Goal: Task Accomplishment & Management: Manage account settings

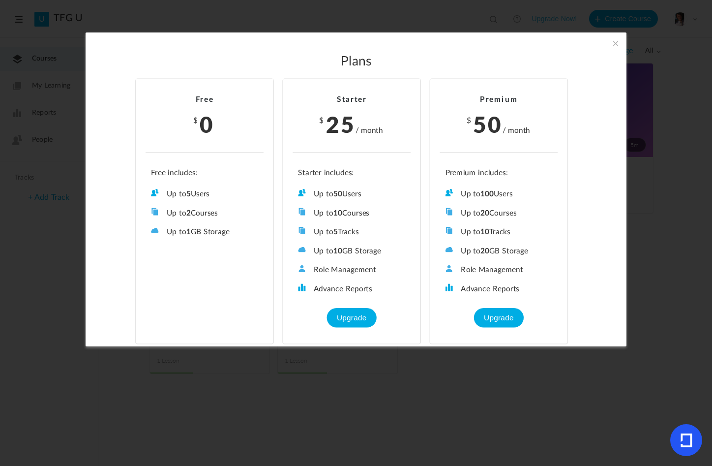
click at [610, 40] on span at bounding box center [615, 43] width 11 height 11
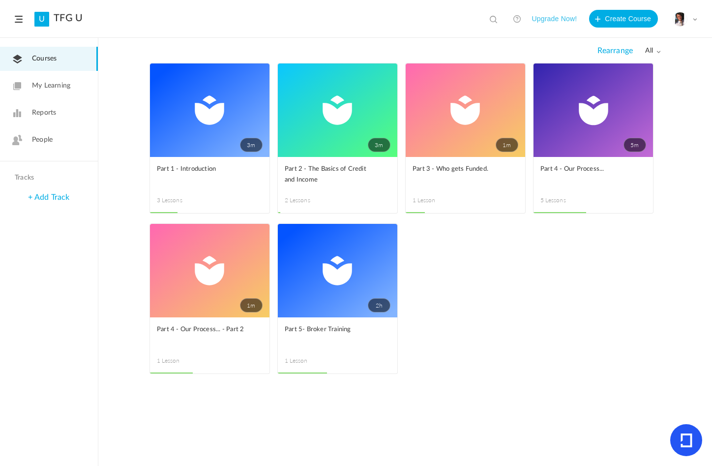
click at [695, 17] on span at bounding box center [695, 19] width 5 height 5
click at [644, 45] on link "My Profile" at bounding box center [650, 43] width 92 height 18
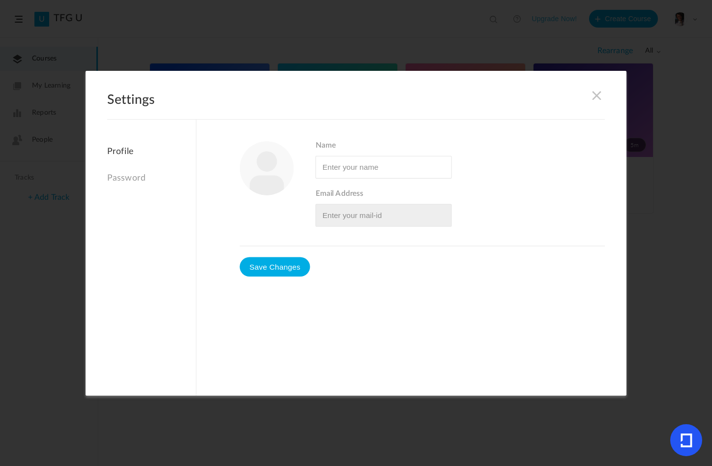
type input "[PERSON_NAME]"
type input "[EMAIL_ADDRESS][DOMAIN_NAME]"
click at [592, 95] on span at bounding box center [597, 95] width 11 height 11
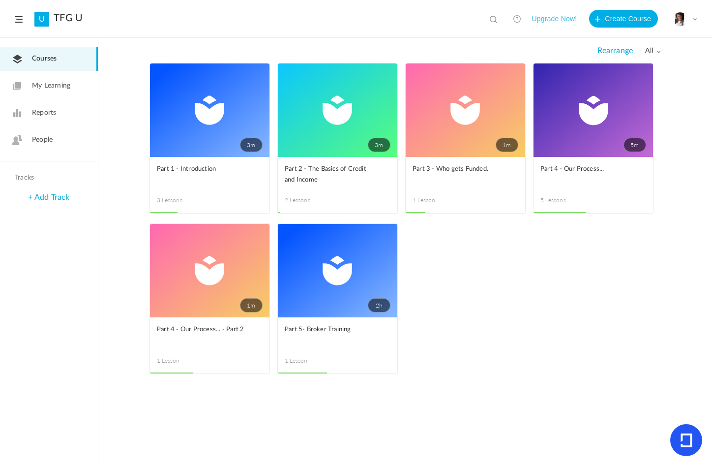
click at [52, 85] on span "My Learning" at bounding box center [51, 86] width 38 height 10
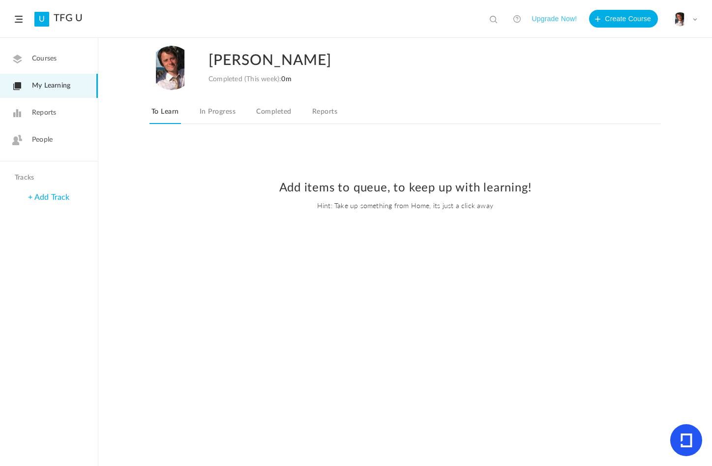
click at [214, 114] on link "In Progress" at bounding box center [218, 114] width 40 height 19
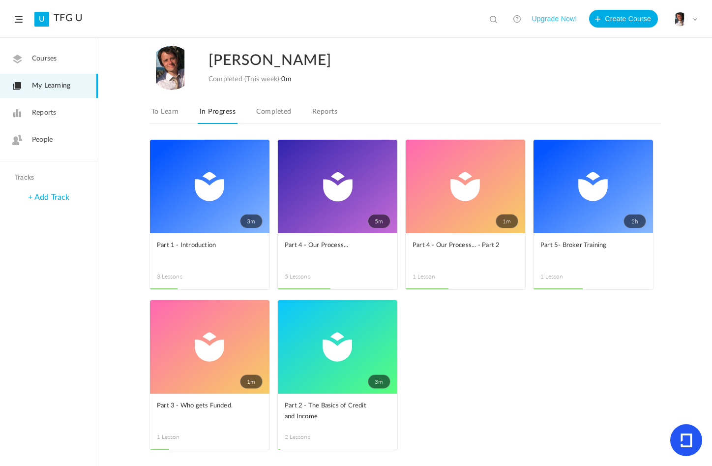
click at [269, 114] on link "Completed" at bounding box center [273, 114] width 39 height 19
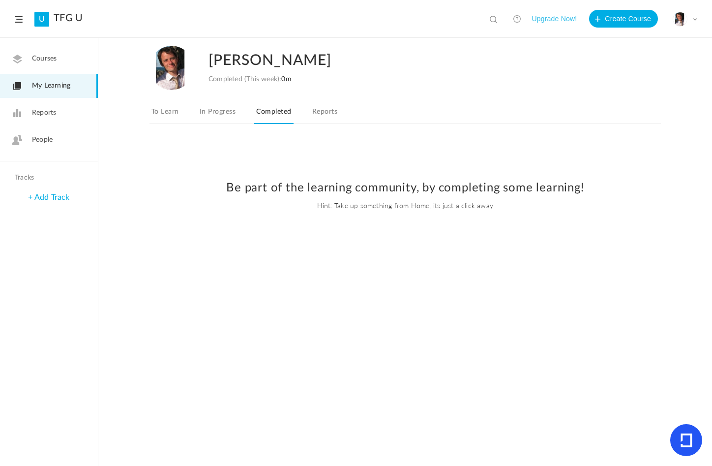
click at [317, 112] on link "Reports" at bounding box center [324, 114] width 29 height 19
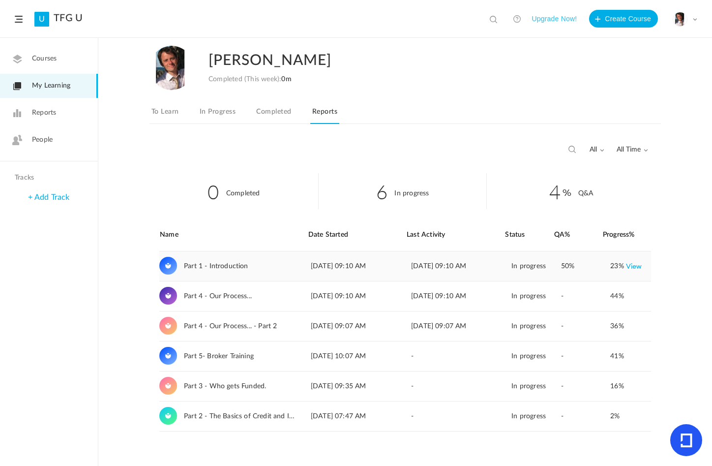
scroll to position [5, 0]
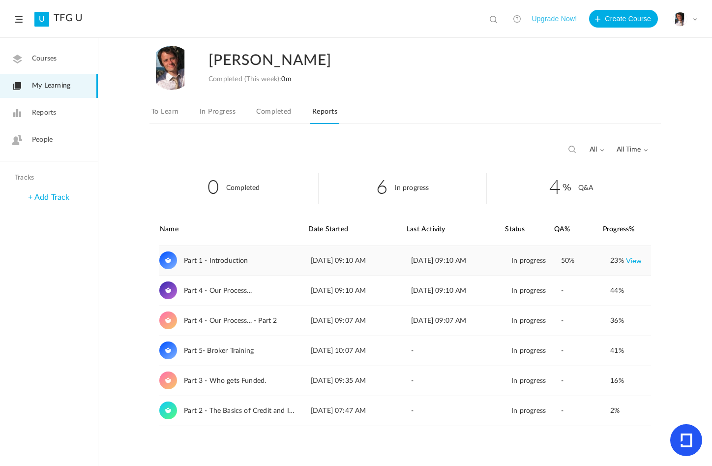
click at [243, 259] on span "Part 1 - Introduction" at bounding box center [216, 261] width 64 height 8
click at [283, 260] on div "Part 1 - Introduction" at bounding box center [231, 261] width 145 height 30
click at [57, 107] on link "Reports" at bounding box center [49, 113] width 98 height 24
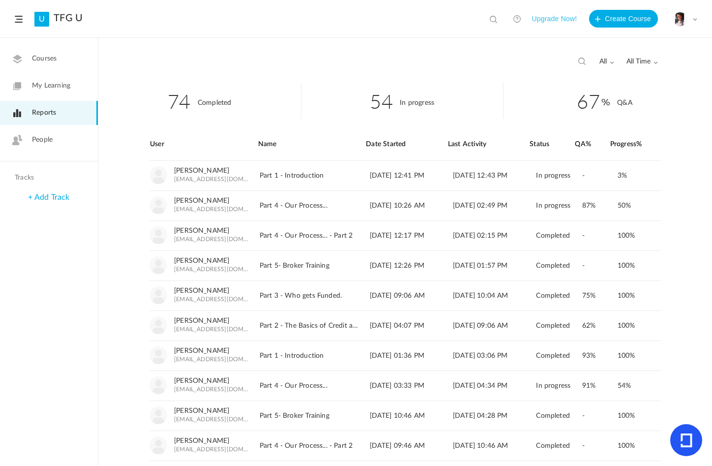
click at [49, 60] on span "Courses" at bounding box center [44, 59] width 25 height 10
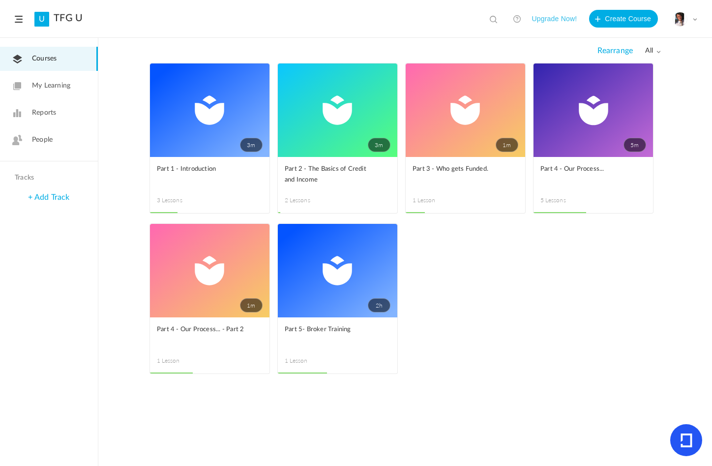
click at [0, 0] on span at bounding box center [0, 0] width 0 height 0
click at [695, 16] on div "My Profile University Settings Current Plan Logout" at bounding box center [685, 19] width 25 height 15
click at [650, 46] on link "My Profile" at bounding box center [650, 43] width 92 height 18
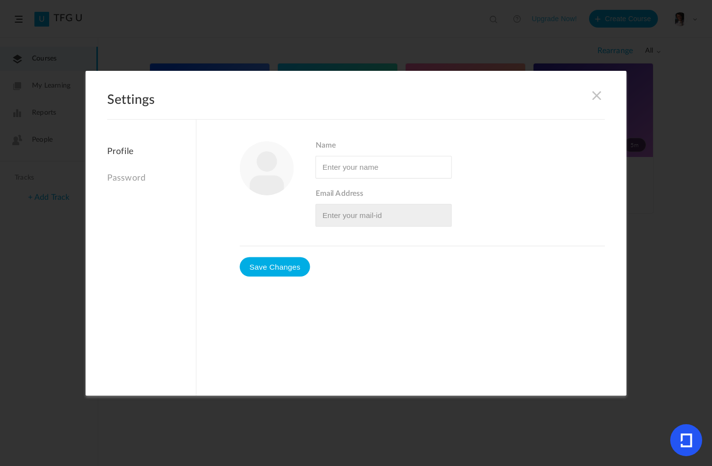
type input "[PERSON_NAME]"
type input "[EMAIL_ADDRESS][DOMAIN_NAME]"
click at [583, 95] on h2 "Settings" at bounding box center [356, 105] width 498 height 27
click at [592, 93] on span at bounding box center [597, 95] width 11 height 11
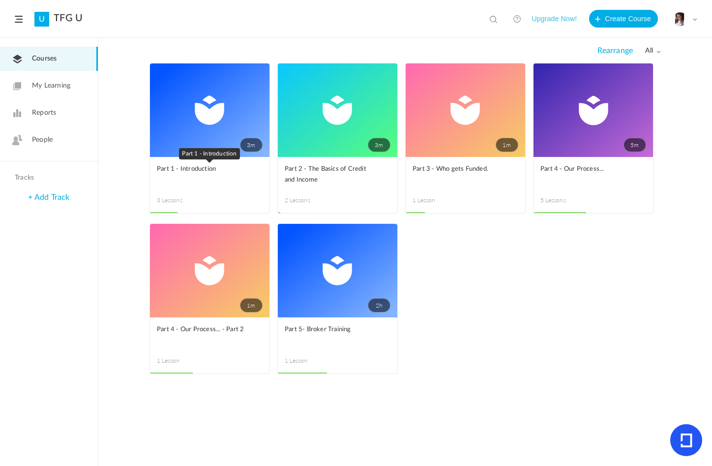
click at [232, 185] on link "Part 1 - Introduction" at bounding box center [210, 175] width 106 height 22
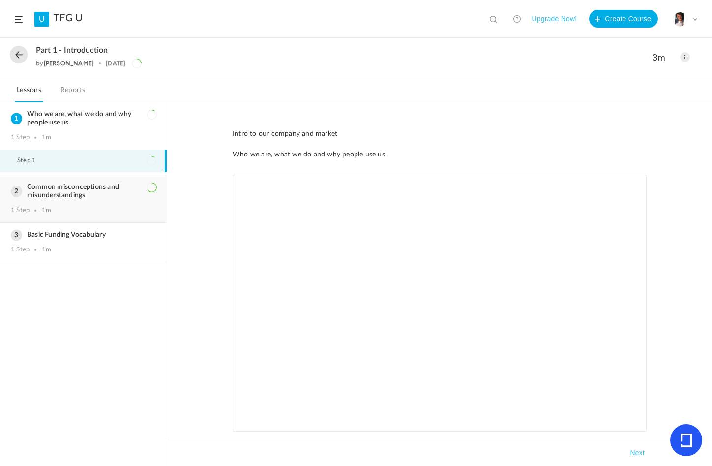
click at [117, 196] on h3 "Common misconceptions and misunderstandings" at bounding box center [83, 191] width 145 height 17
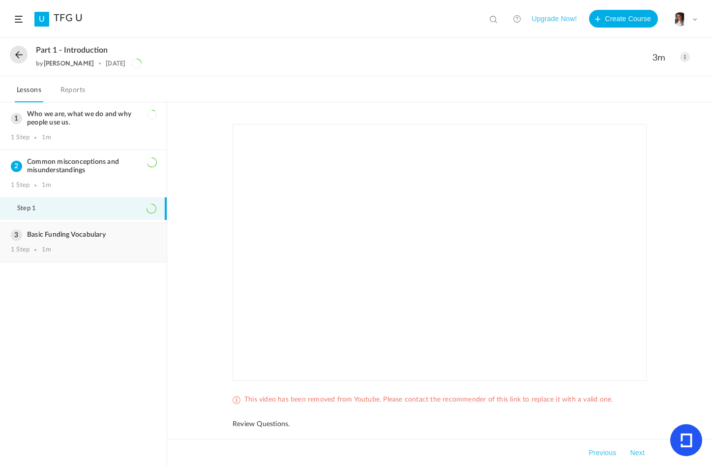
click at [111, 241] on div "Basic Funding Vocabulary 1 Step 1m" at bounding box center [83, 242] width 167 height 39
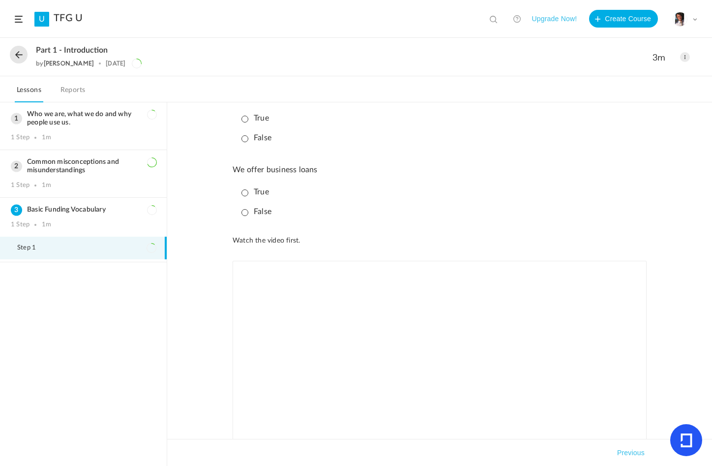
scroll to position [519, 0]
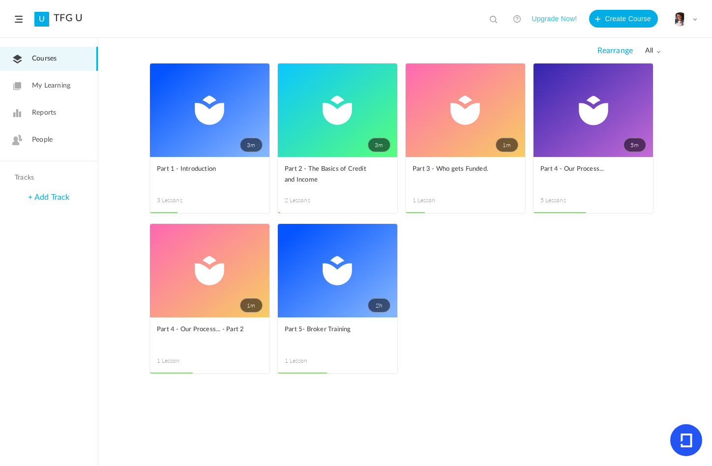
click at [0, 0] on span at bounding box center [0, 0] width 0 height 0
click at [0, 0] on link "Delete" at bounding box center [0, 0] width 0 height 0
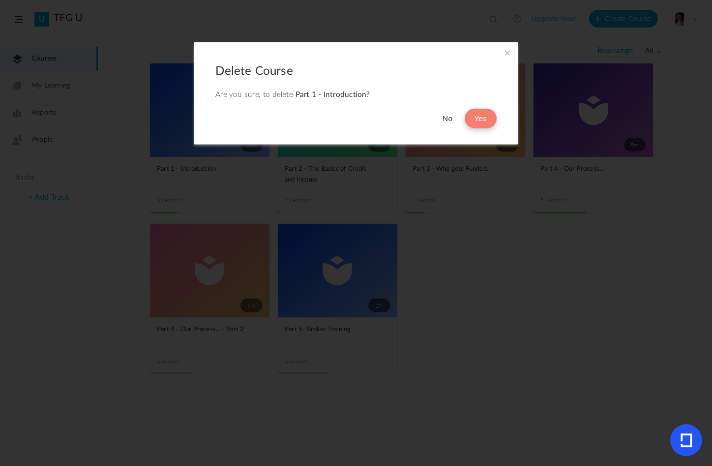
click at [476, 116] on button "Yes" at bounding box center [481, 119] width 32 height 20
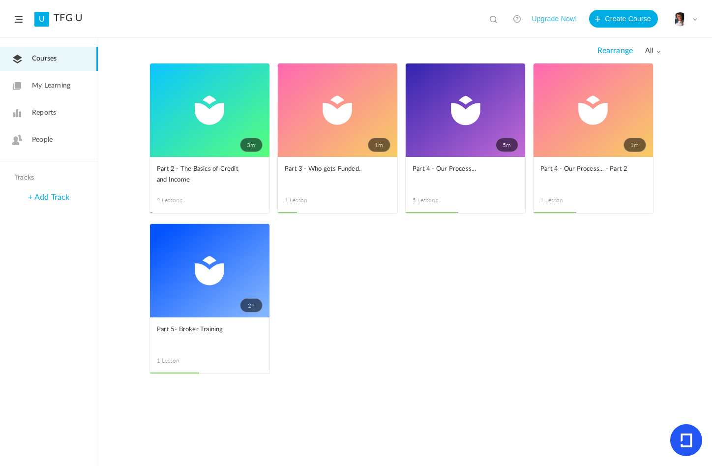
click at [0, 0] on span at bounding box center [0, 0] width 0 height 0
click at [0, 0] on link "Delete" at bounding box center [0, 0] width 0 height 0
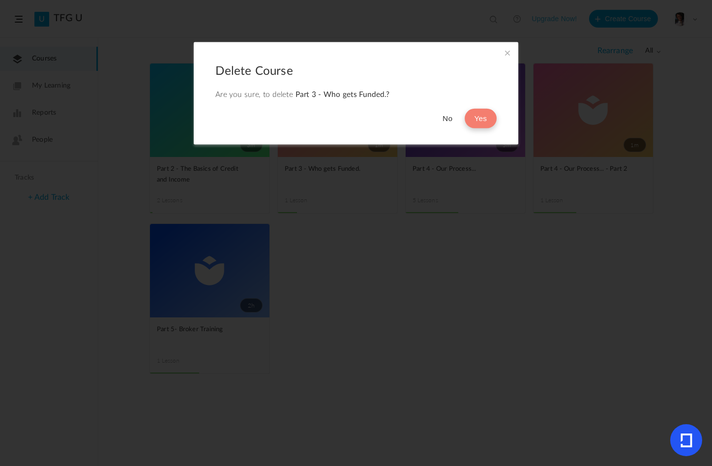
click at [474, 120] on button "Yes" at bounding box center [481, 119] width 32 height 20
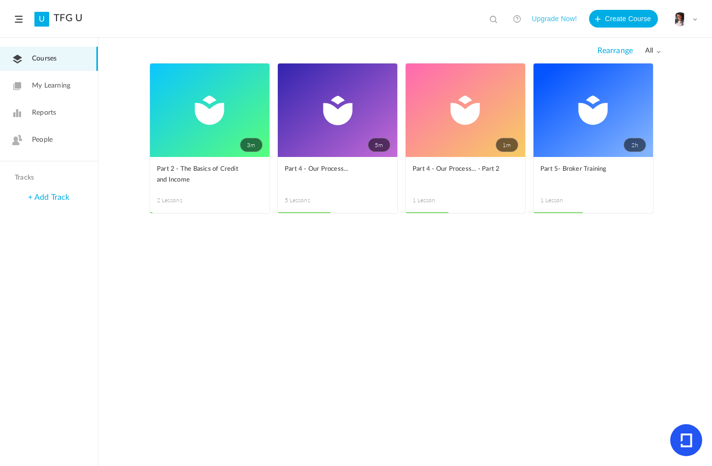
click at [0, 0] on span at bounding box center [0, 0] width 0 height 0
click at [0, 0] on link "Delete" at bounding box center [0, 0] width 0 height 0
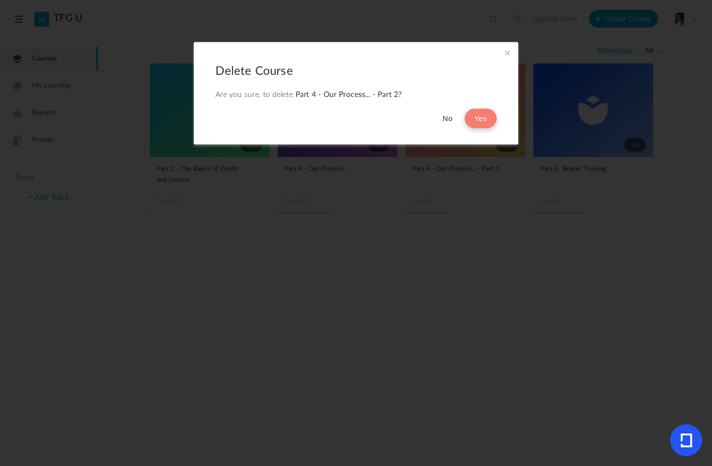
click at [476, 121] on button "Yes" at bounding box center [481, 119] width 32 height 20
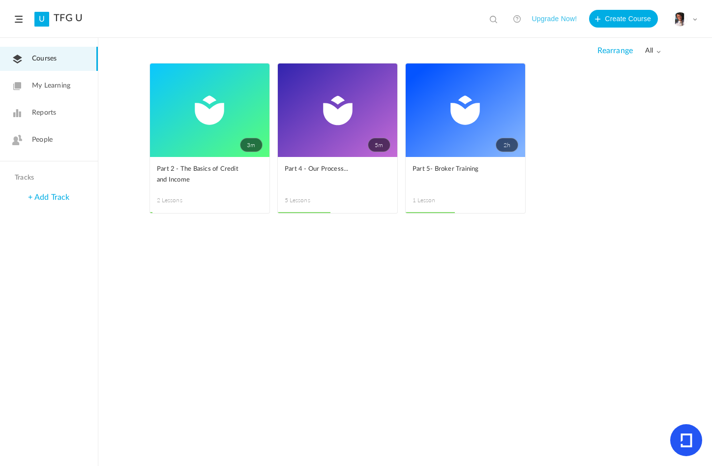
click at [0, 0] on span at bounding box center [0, 0] width 0 height 0
click at [0, 0] on link "Delete" at bounding box center [0, 0] width 0 height 0
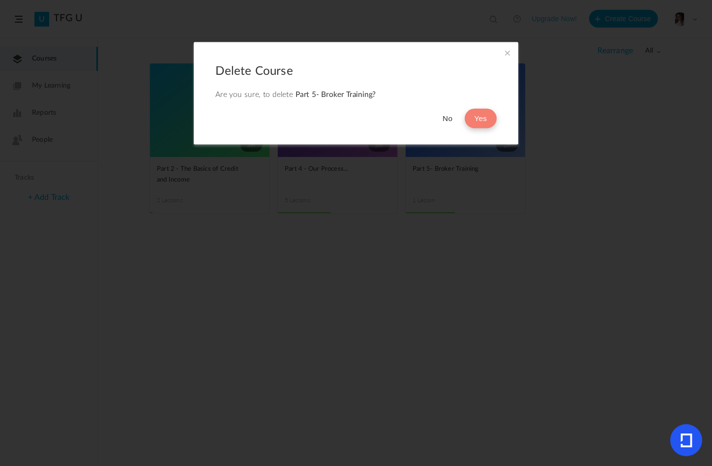
click at [479, 116] on button "Yes" at bounding box center [481, 119] width 32 height 20
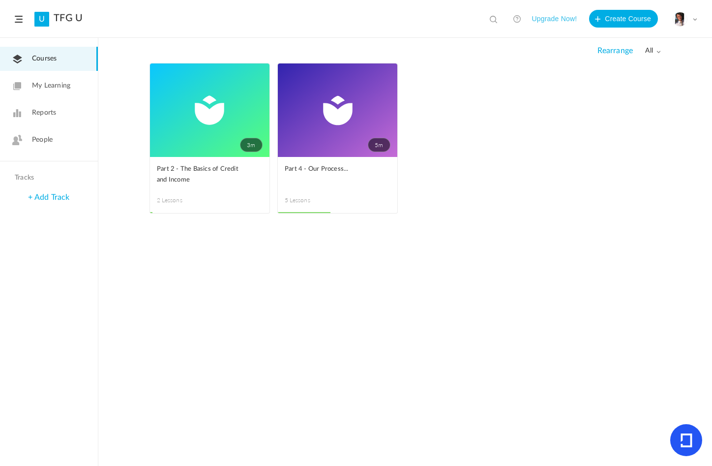
click at [0, 0] on span at bounding box center [0, 0] width 0 height 0
click at [0, 0] on link "Delete" at bounding box center [0, 0] width 0 height 0
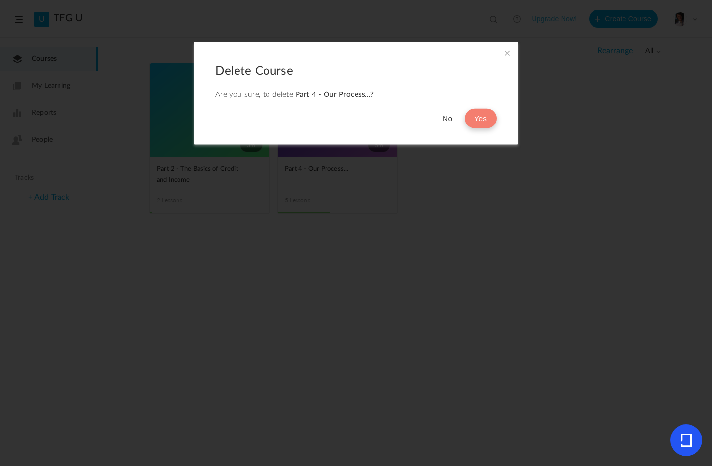
click at [476, 118] on button "Yes" at bounding box center [481, 119] width 32 height 20
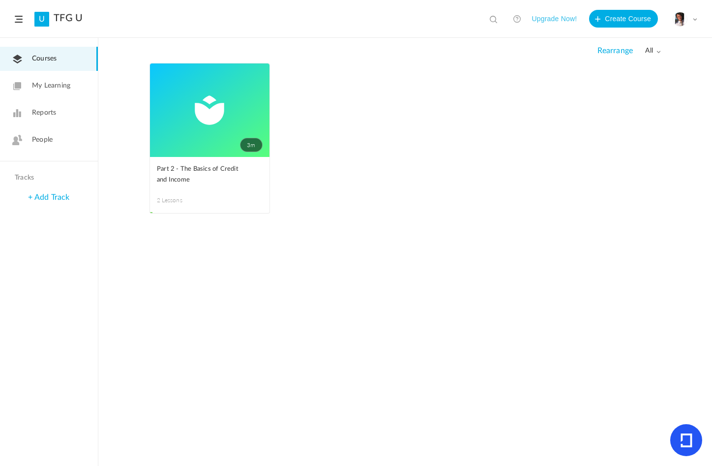
click at [0, 0] on span at bounding box center [0, 0] width 0 height 0
click at [0, 0] on link "Delete" at bounding box center [0, 0] width 0 height 0
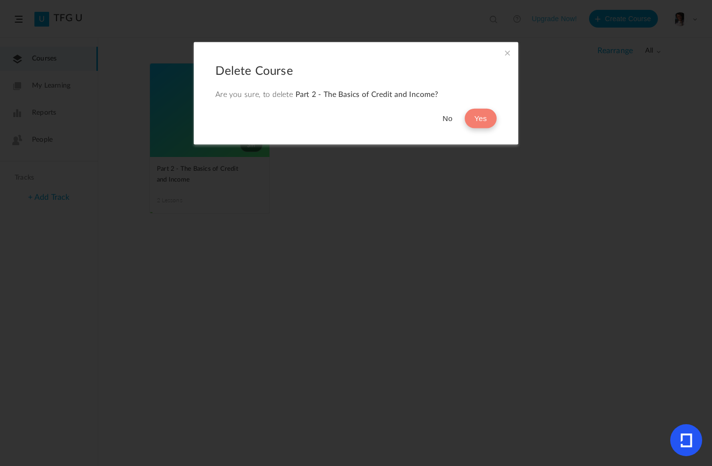
click at [483, 118] on button "Yes" at bounding box center [481, 119] width 32 height 20
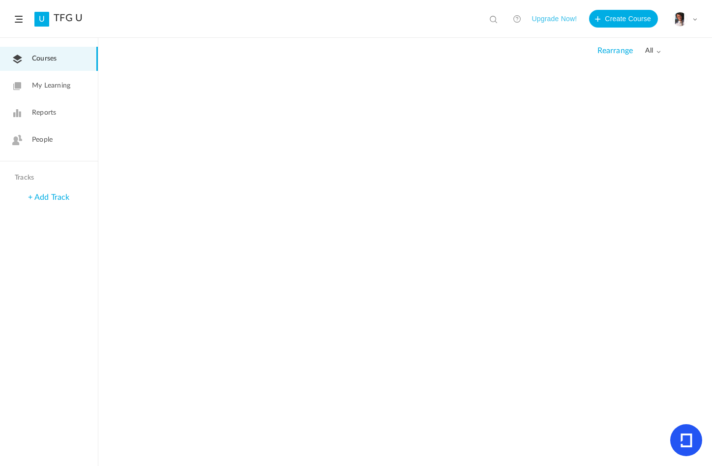
click at [53, 110] on span "Reports" at bounding box center [44, 113] width 24 height 10
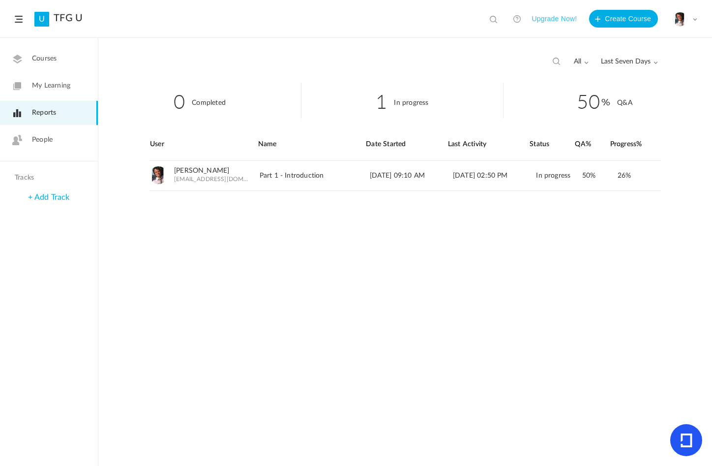
click at [54, 138] on link "People" at bounding box center [49, 140] width 98 height 24
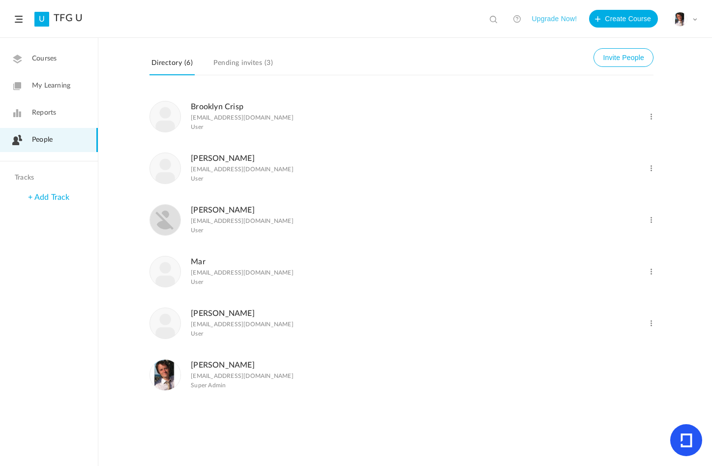
click at [692, 22] on div "My Profile University Settings Current Plan Logout" at bounding box center [685, 19] width 25 height 15
click at [634, 79] on link "Current Plan" at bounding box center [650, 80] width 92 height 18
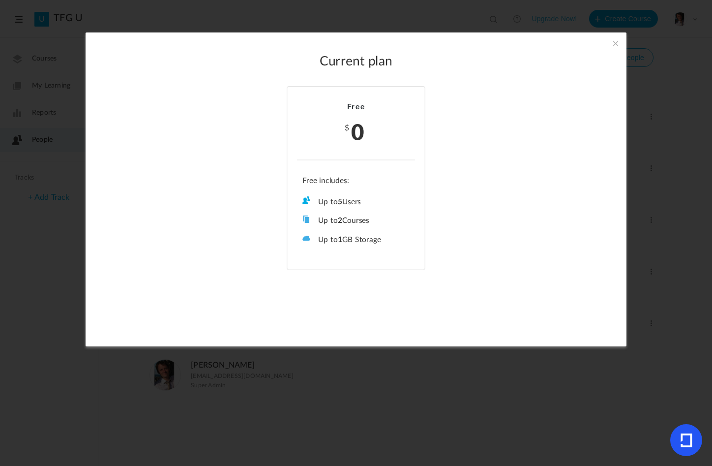
click at [612, 41] on span at bounding box center [615, 43] width 11 height 11
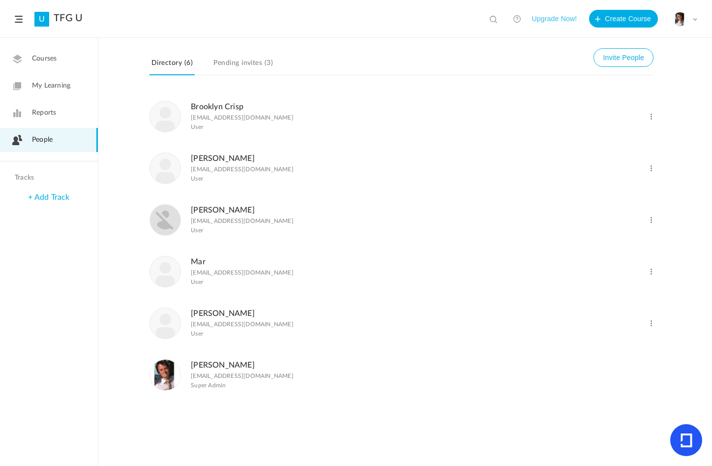
click at [17, 19] on span at bounding box center [19, 19] width 8 height 7
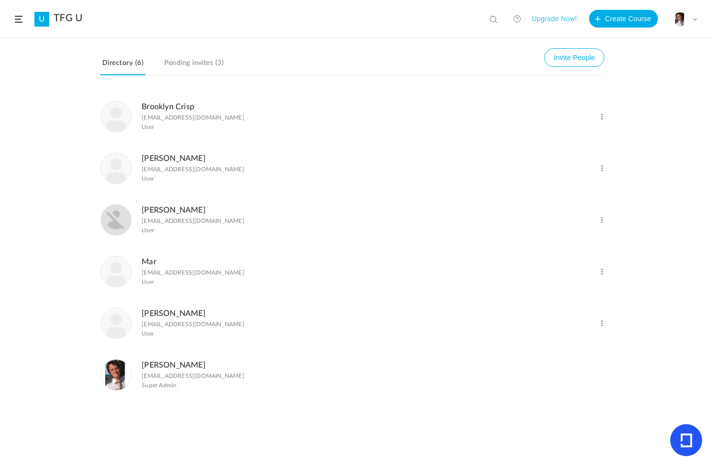
click at [17, 19] on span at bounding box center [19, 19] width 8 height 7
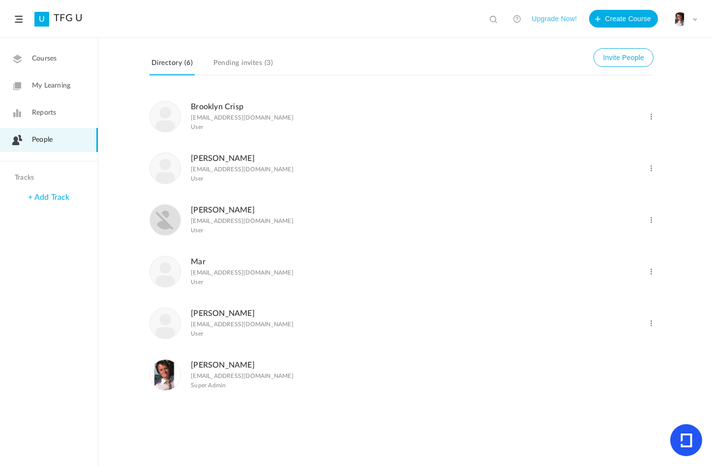
click at [686, 443] on icon at bounding box center [687, 440] width 12 height 14
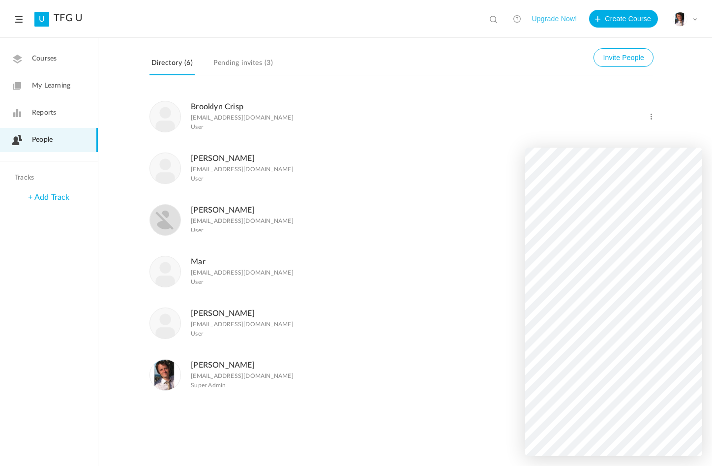
click at [221, 58] on link "Pending invites (3)" at bounding box center [242, 66] width 63 height 19
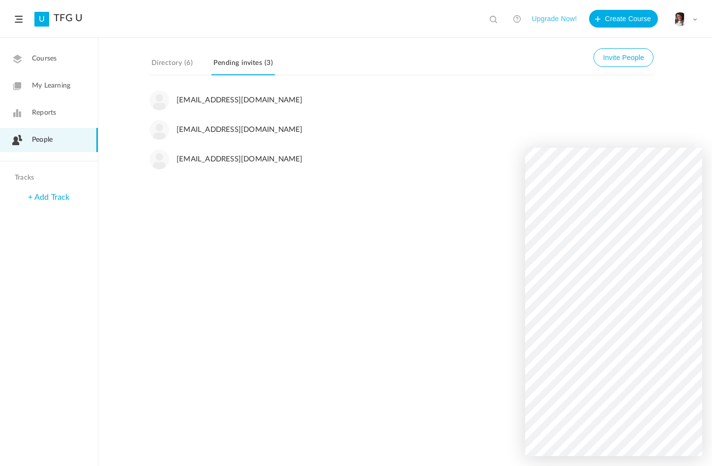
click at [43, 77] on link "My Learning" at bounding box center [49, 86] width 98 height 24
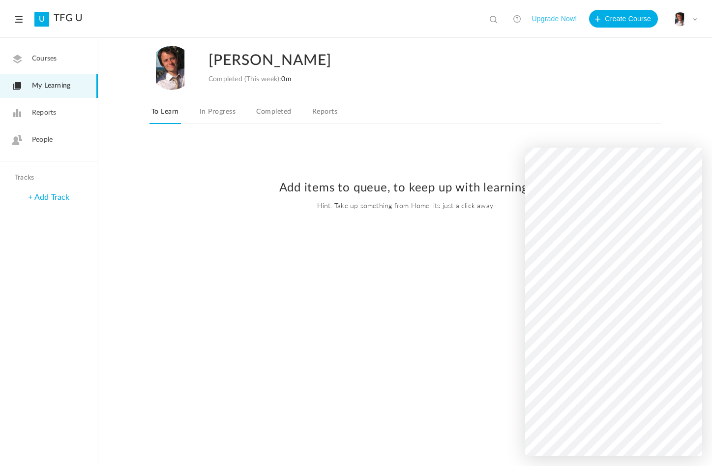
click at [49, 60] on span "Courses" at bounding box center [44, 59] width 25 height 10
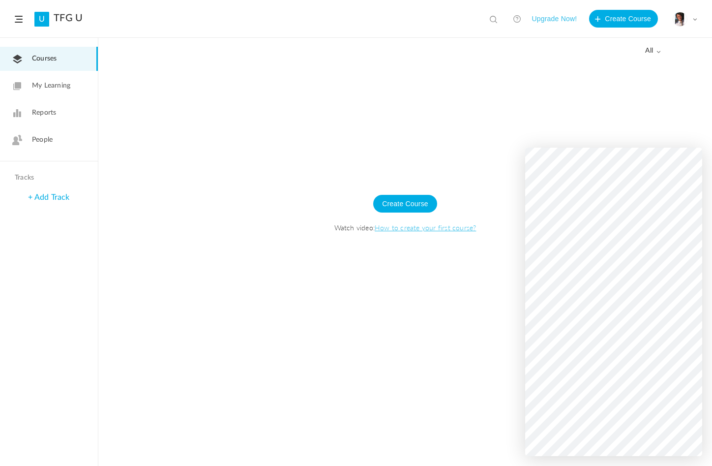
click at [58, 88] on span "My Learning" at bounding box center [51, 86] width 38 height 10
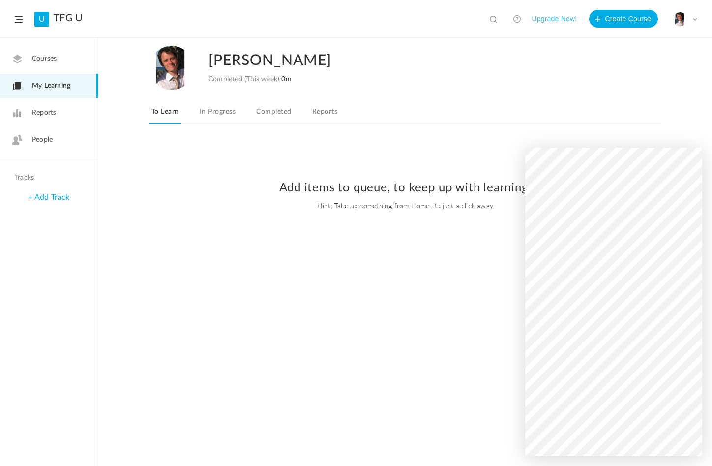
click at [228, 115] on link "In Progress" at bounding box center [218, 114] width 40 height 19
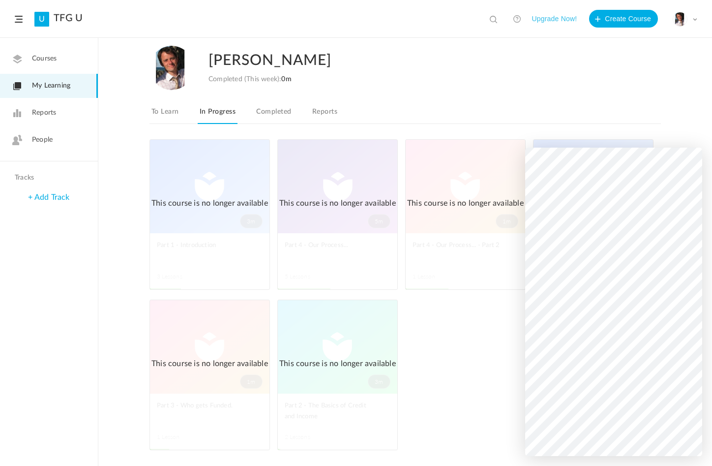
click at [281, 112] on link "Completed" at bounding box center [273, 114] width 39 height 19
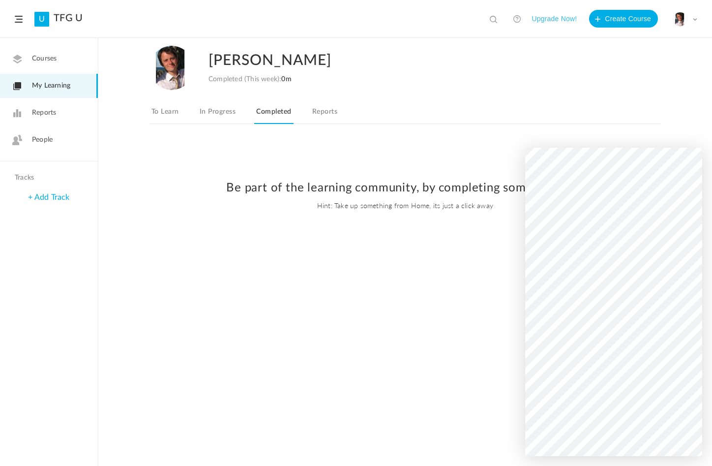
click at [324, 112] on link "Reports" at bounding box center [324, 114] width 29 height 19
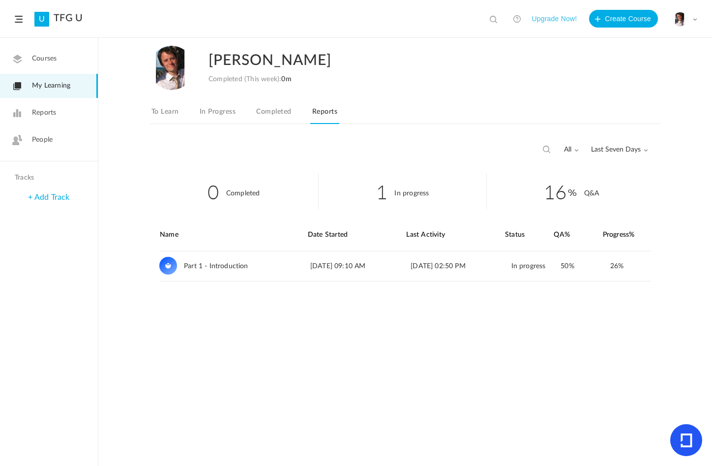
click at [645, 146] on span "Last Seven Days" at bounding box center [619, 150] width 57 height 8
click at [691, 19] on div "My Profile University Settings Current Plan Logout" at bounding box center [685, 19] width 25 height 15
click at [661, 62] on link "University Settings" at bounding box center [650, 62] width 92 height 18
